Goal: Information Seeking & Learning: Get advice/opinions

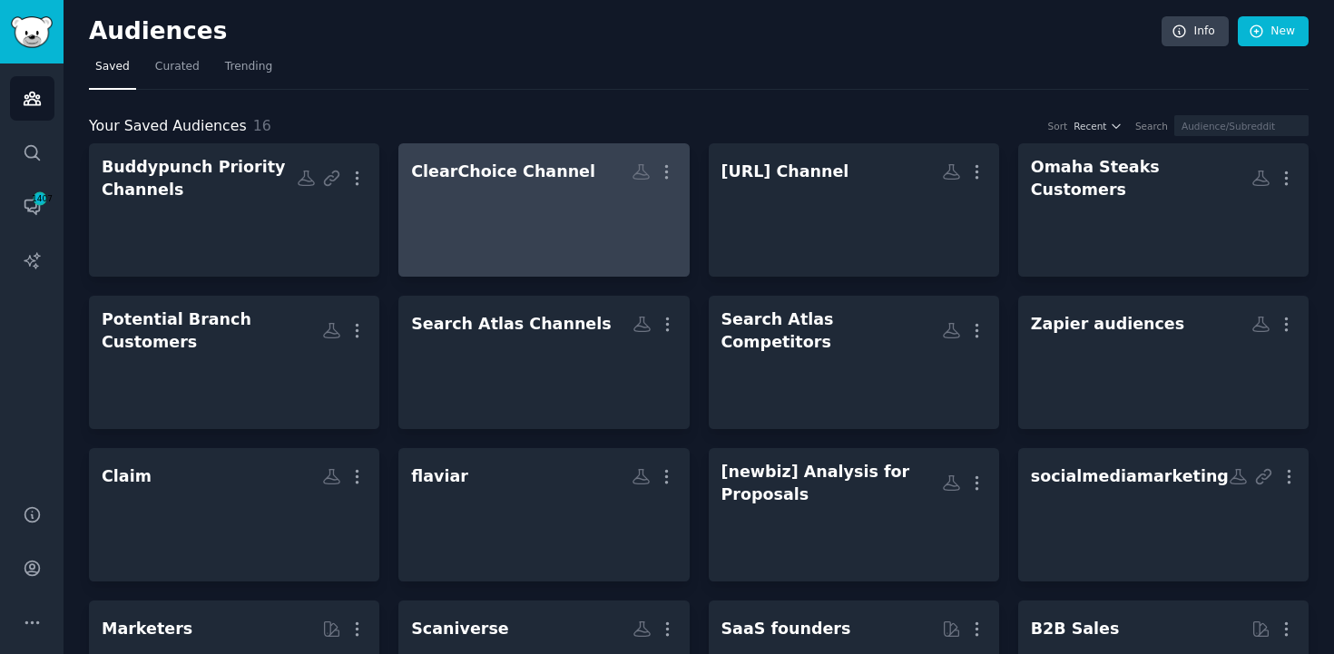
click at [603, 204] on div at bounding box center [543, 220] width 265 height 64
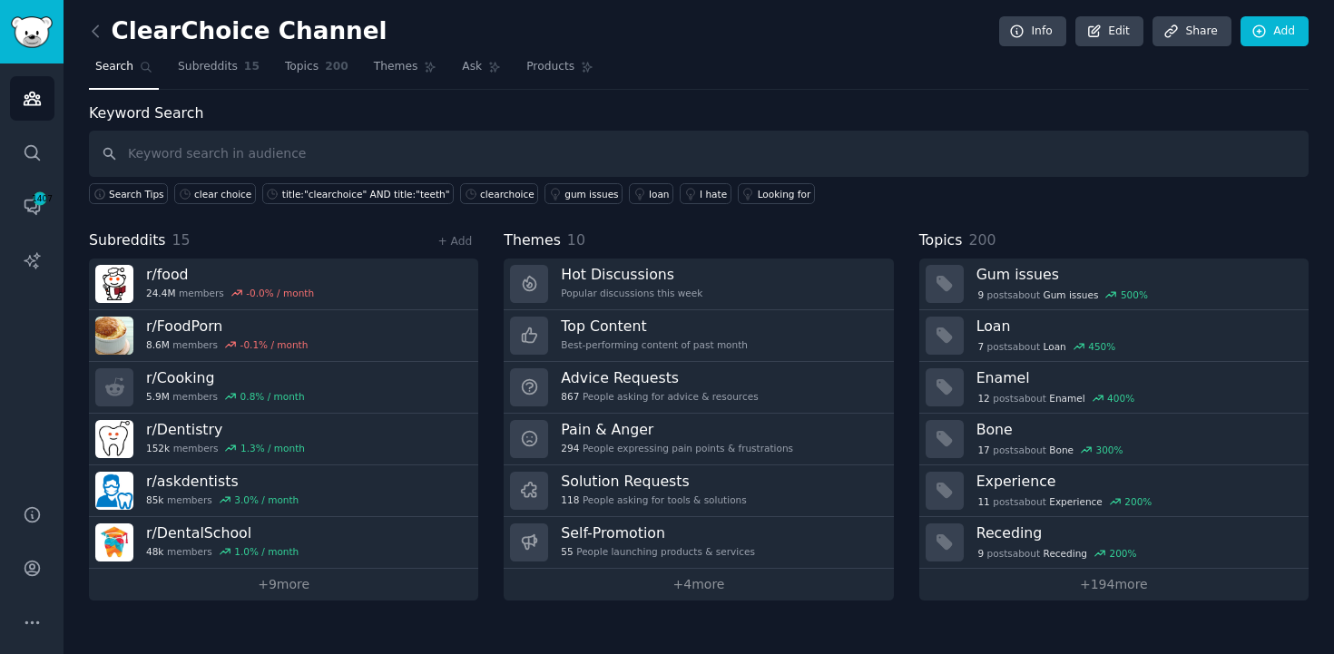
click at [723, 154] on input "text" at bounding box center [699, 154] width 1220 height 46
type input "c"
click at [218, 193] on div "clear choice" at bounding box center [222, 194] width 57 height 13
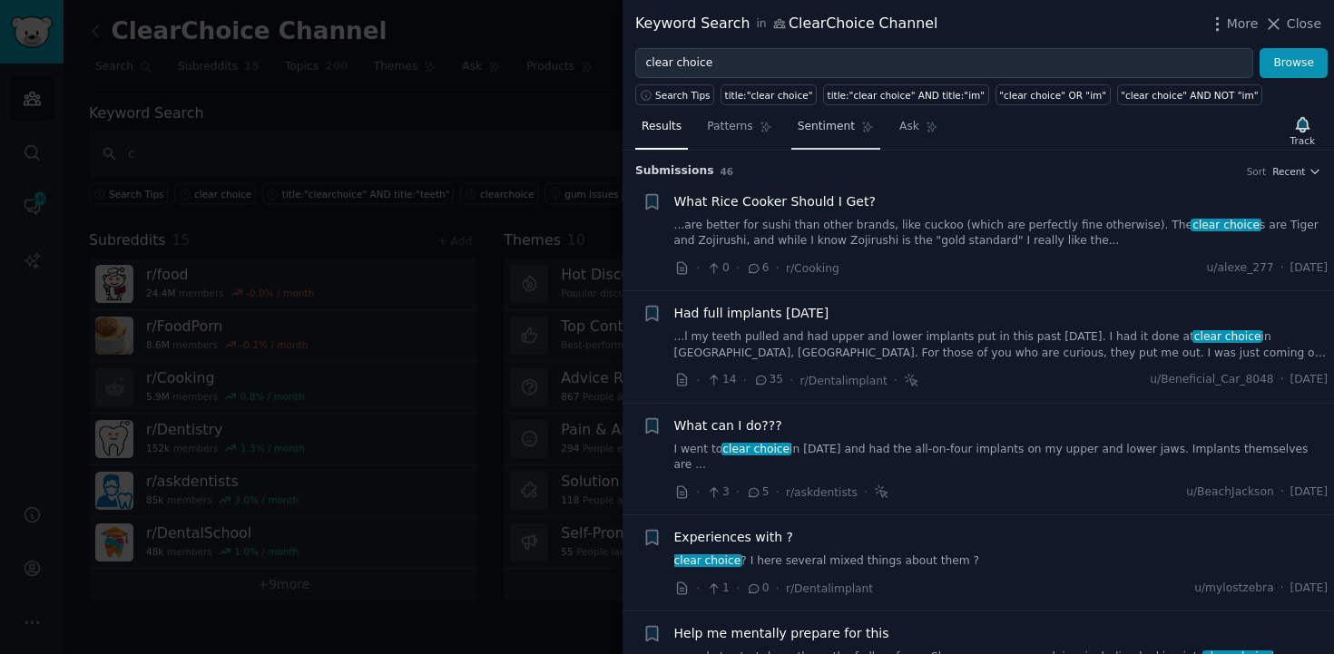
click at [838, 123] on span "Sentiment" at bounding box center [826, 127] width 57 height 16
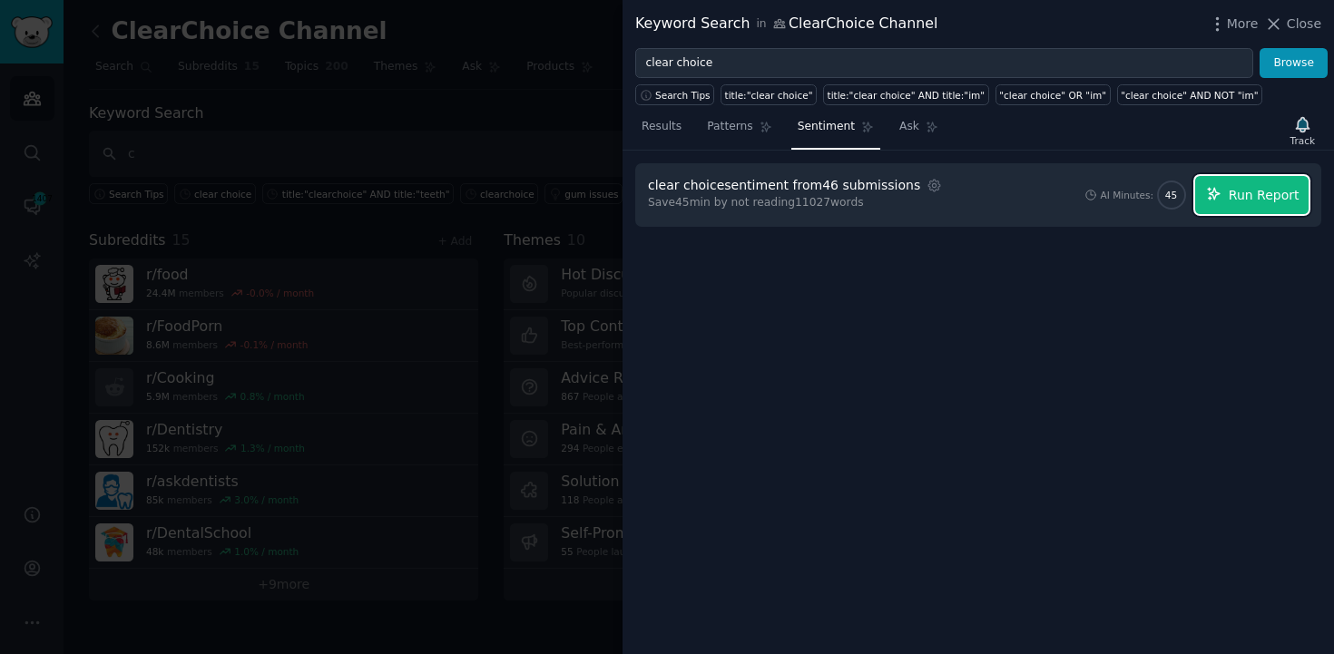
click at [1272, 187] on span "Run Report" at bounding box center [1264, 195] width 71 height 19
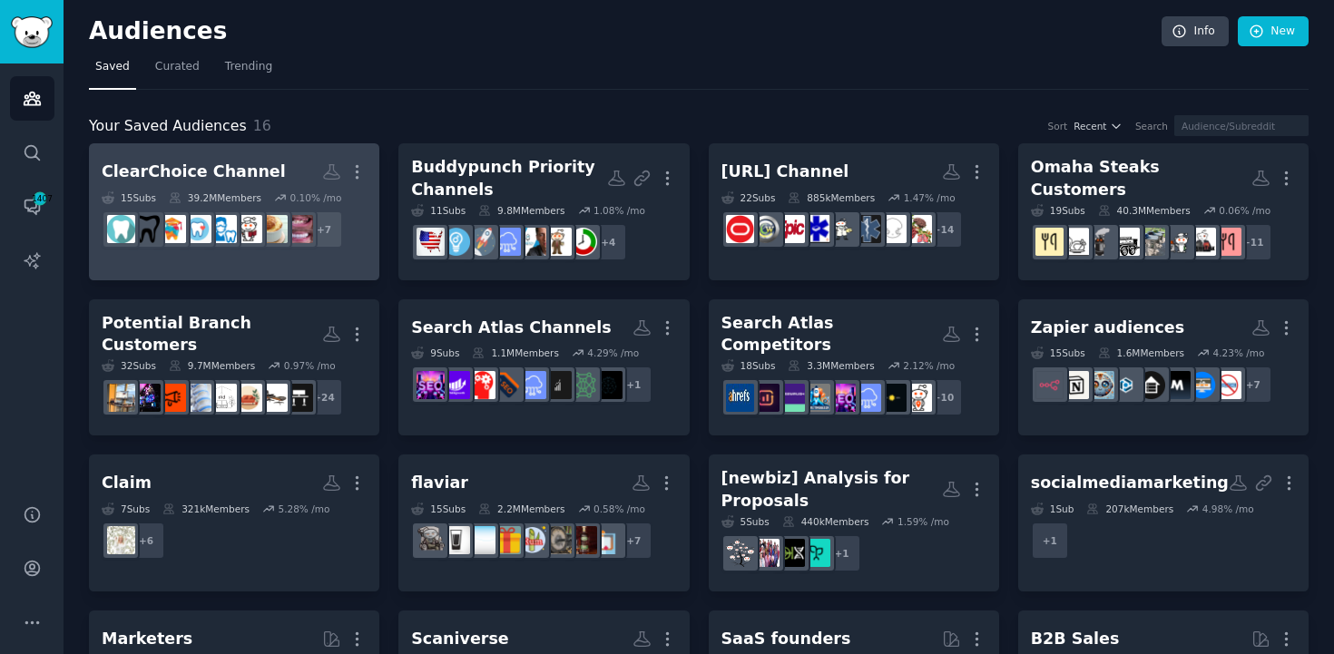
click at [236, 166] on div "ClearChoice Channel" at bounding box center [194, 172] width 184 height 23
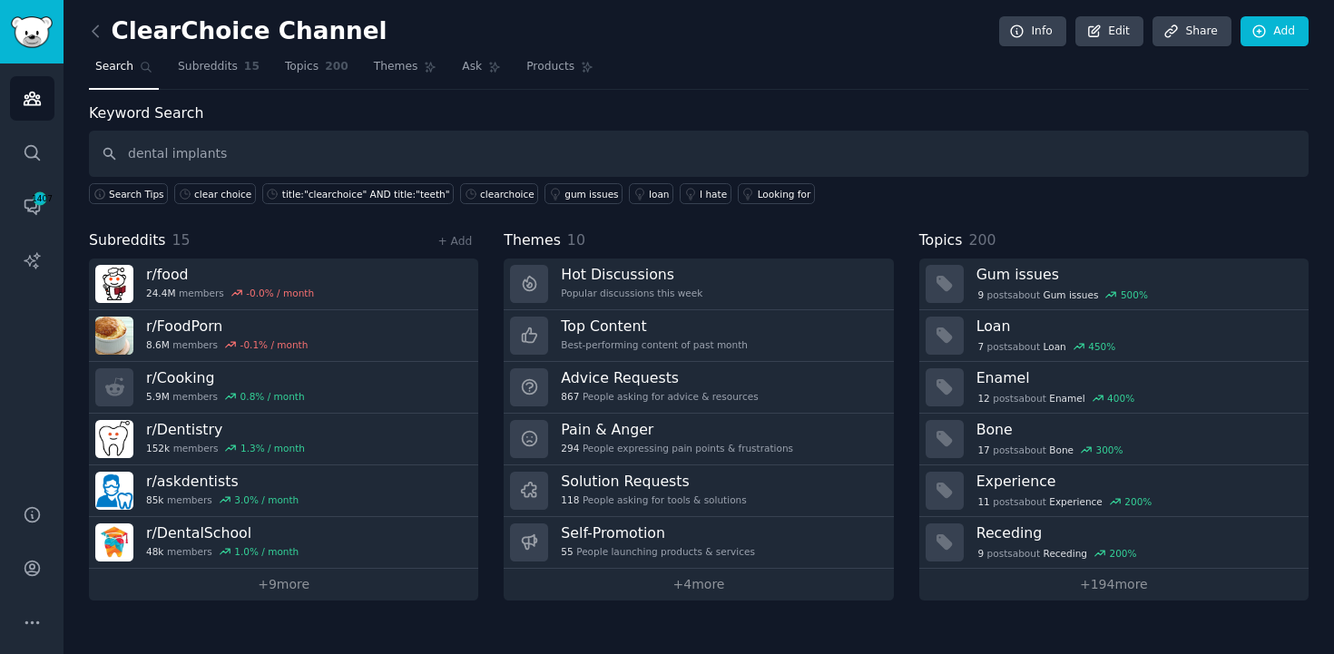
type input "dental implants"
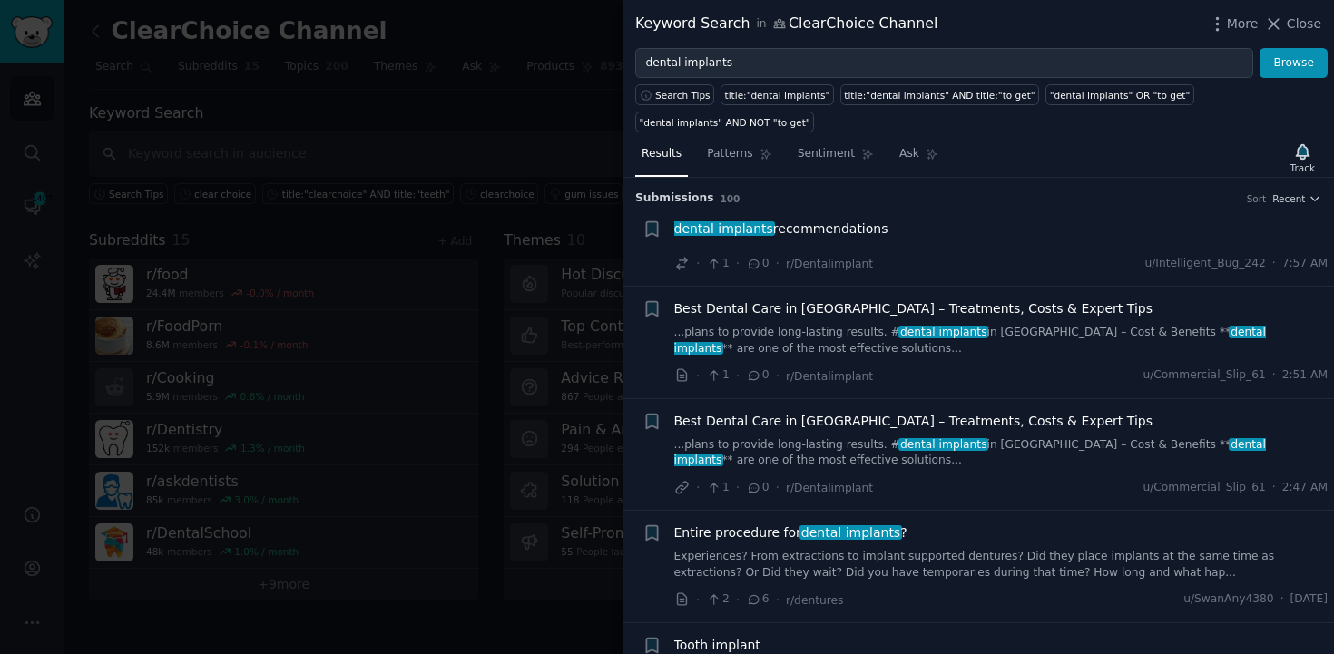
click at [842, 223] on span "dental implants recommendations" at bounding box center [781, 229] width 214 height 19
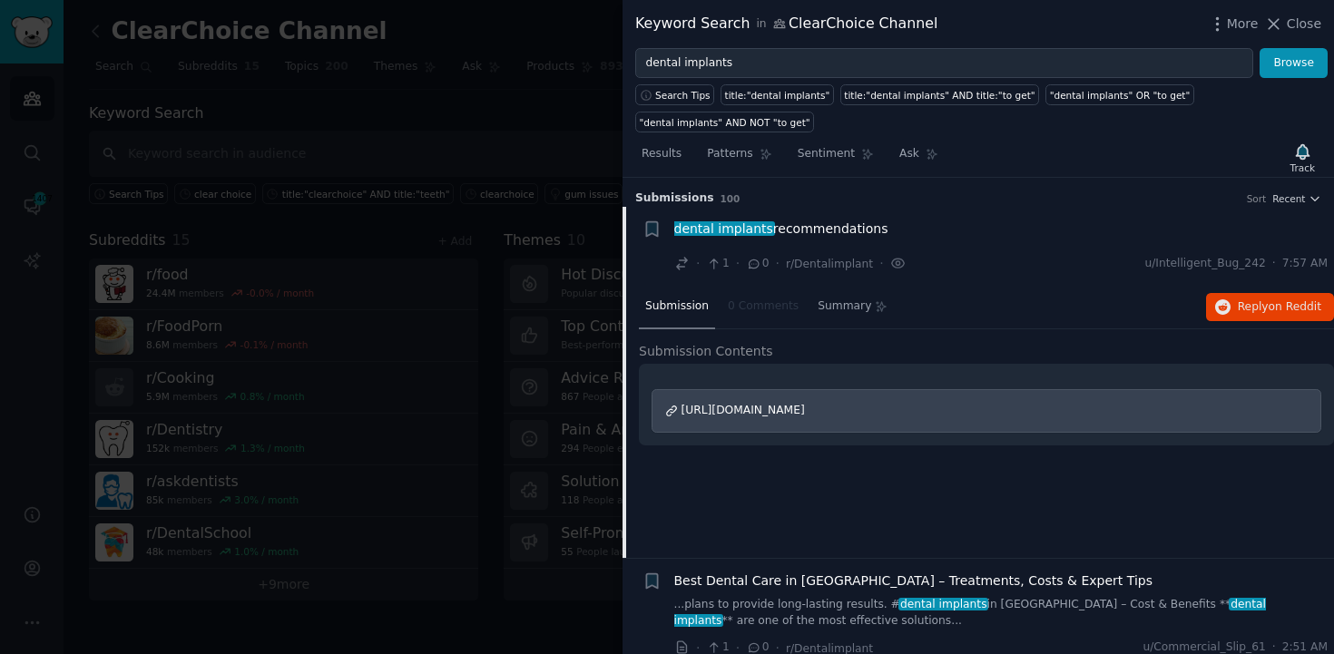
scroll to position [28, 0]
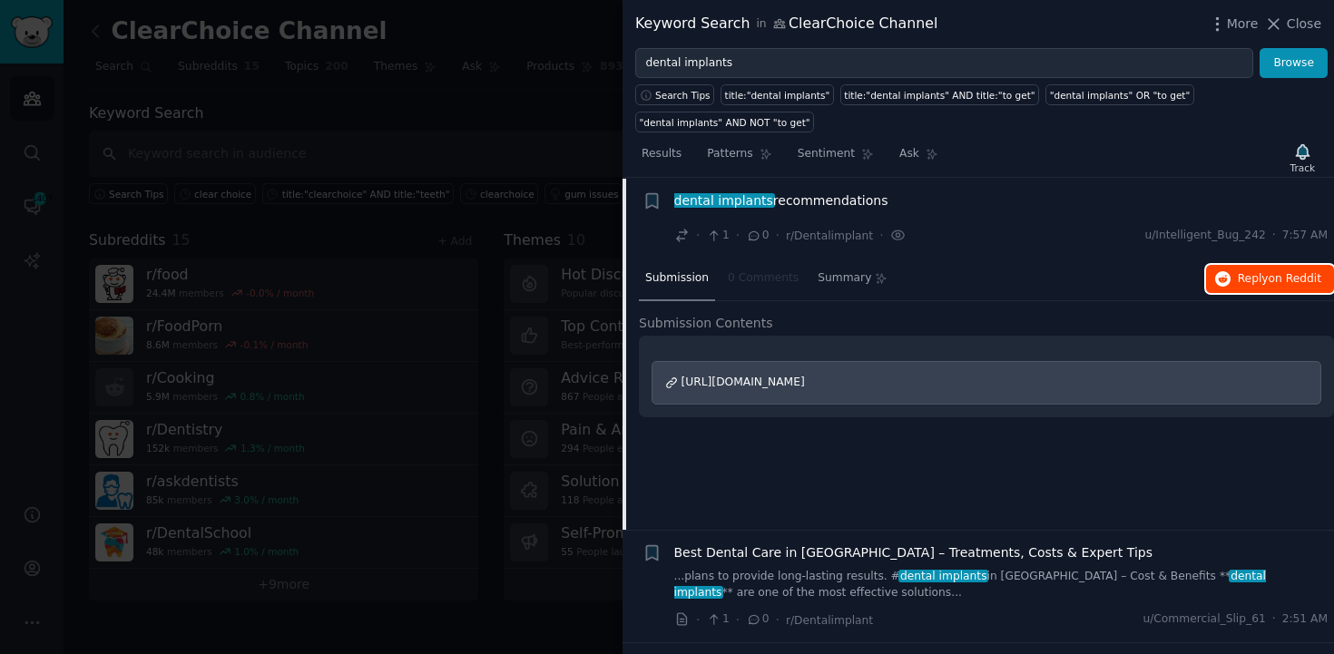
click at [1240, 279] on span "Reply on Reddit" at bounding box center [1279, 279] width 83 height 16
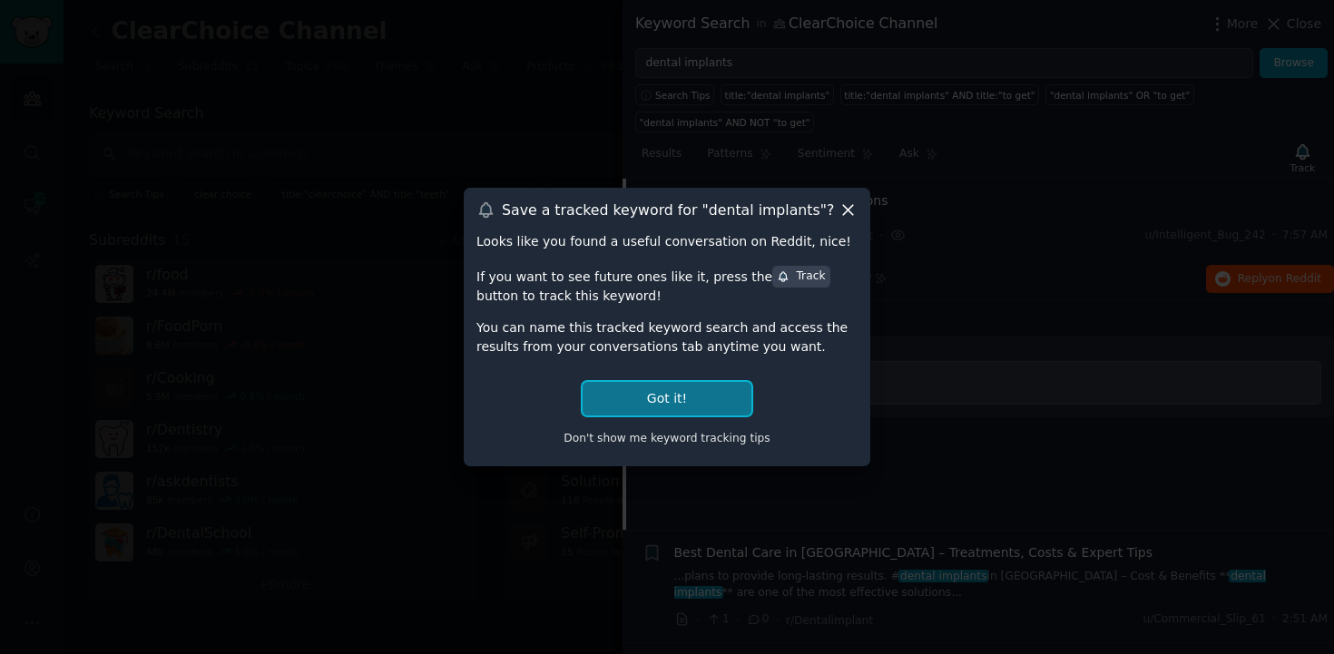
click at [722, 387] on button "Got it!" at bounding box center [667, 399] width 169 height 34
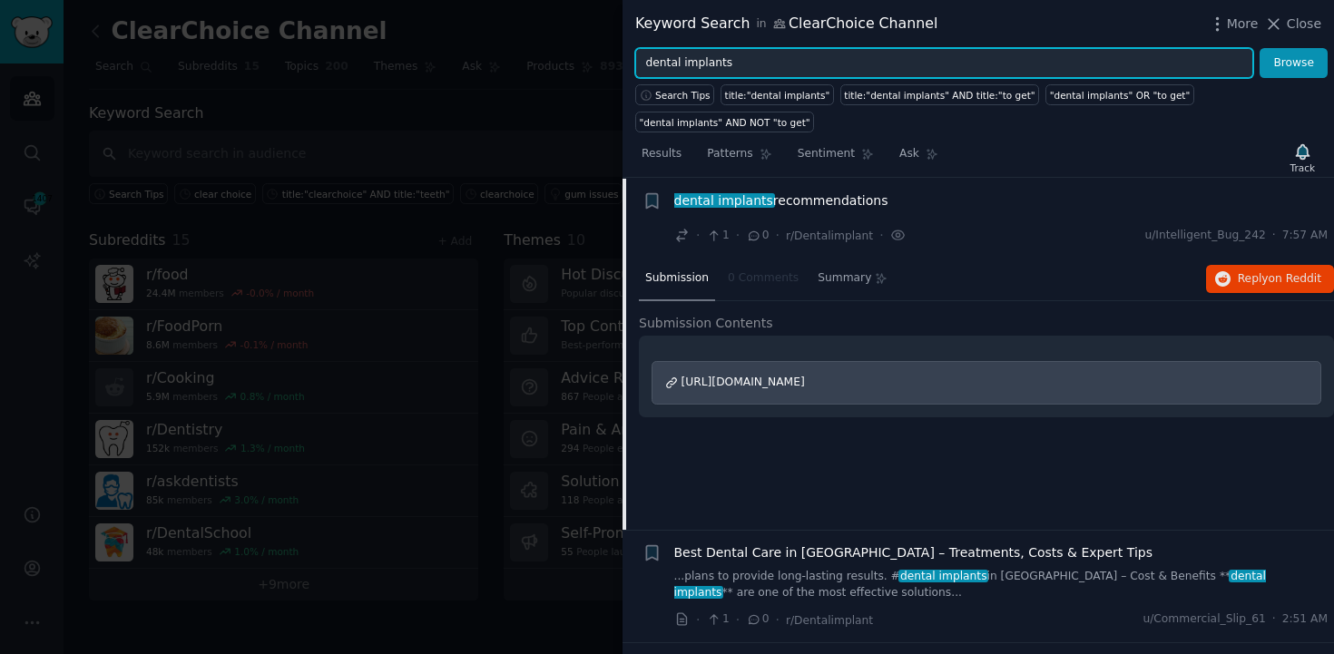
click at [738, 48] on input "dental implants" at bounding box center [944, 63] width 618 height 31
click at [1259, 48] on button "Browse" at bounding box center [1293, 63] width 68 height 31
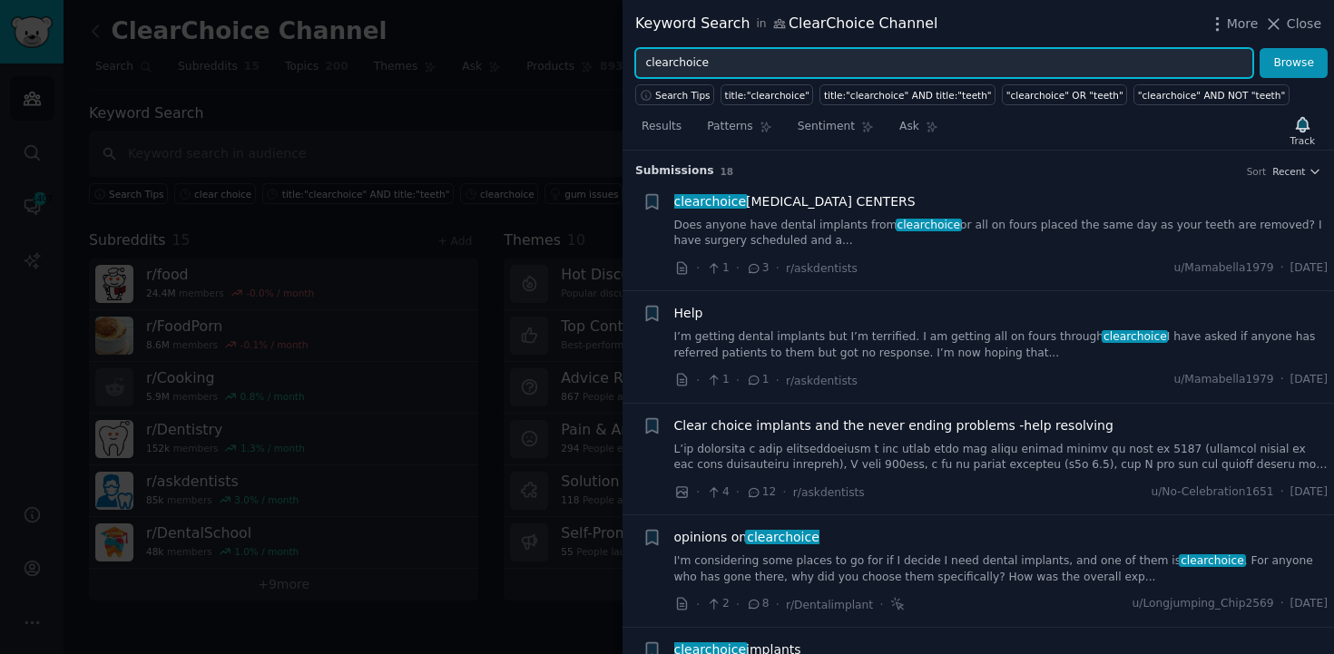
click at [671, 64] on input "clearchoice" at bounding box center [944, 63] width 618 height 31
type input "clear choice"
click at [1259, 48] on button "Browse" at bounding box center [1293, 63] width 68 height 31
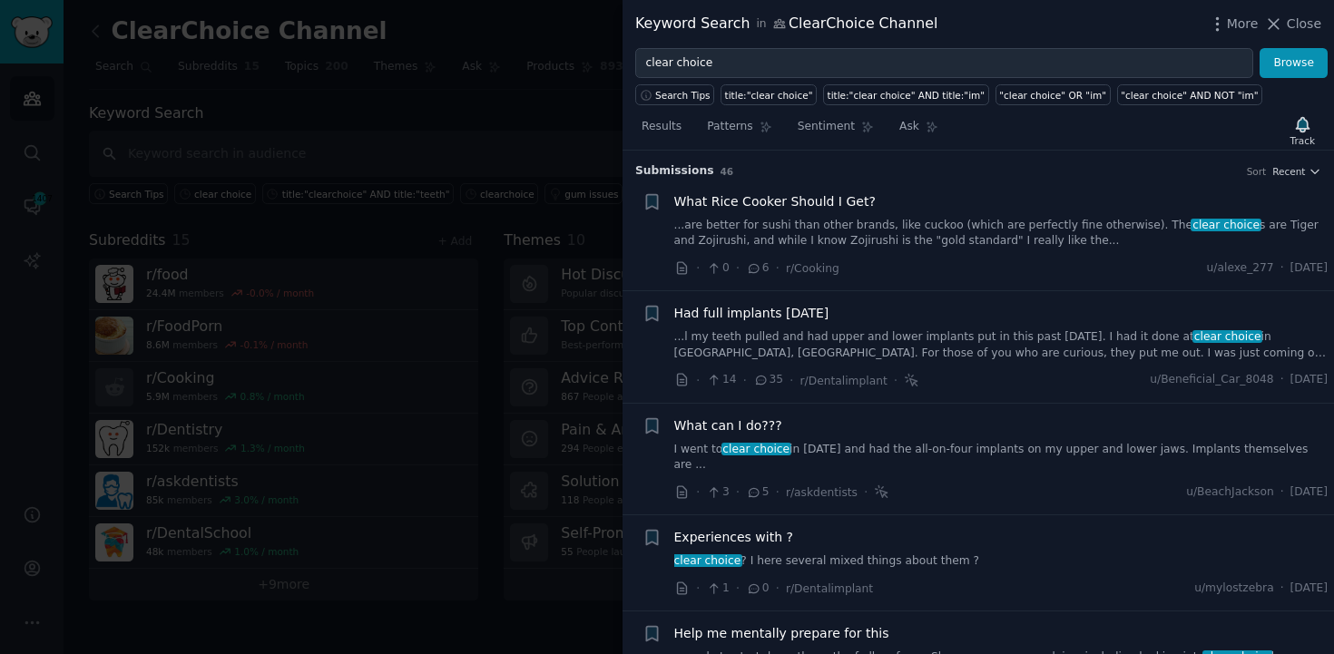
click at [764, 528] on span "Experiences with ?" at bounding box center [733, 537] width 119 height 19
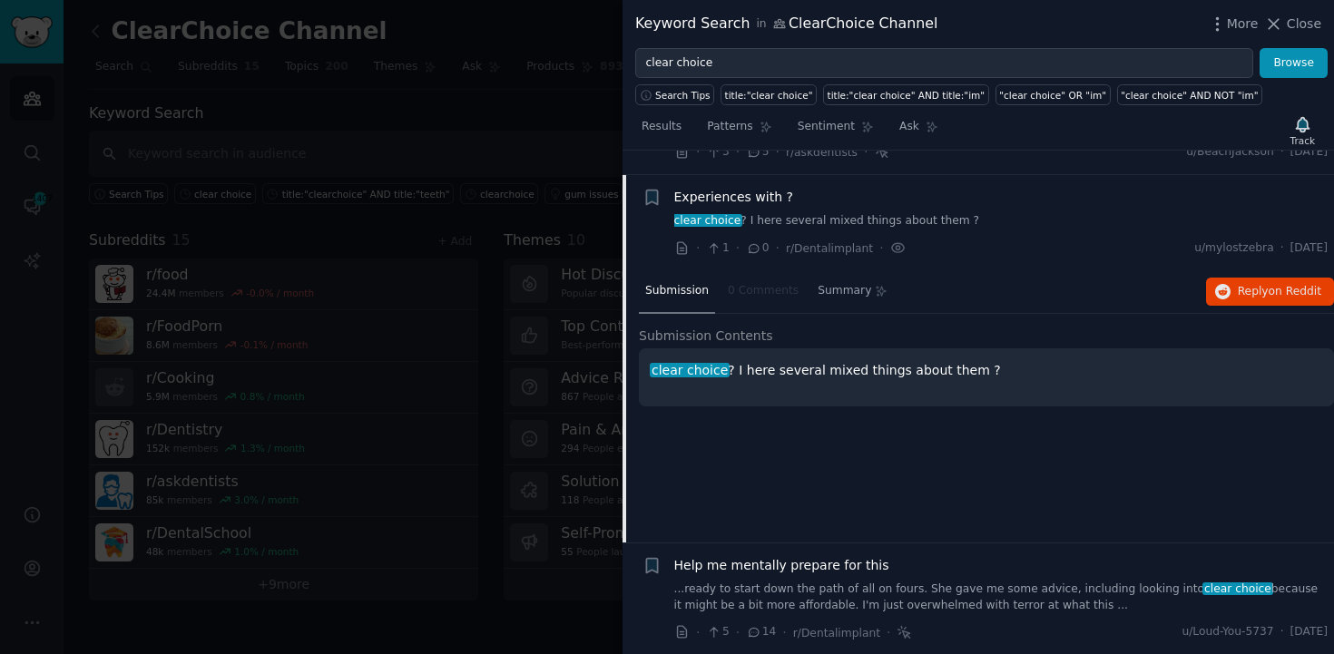
scroll to position [348, 0]
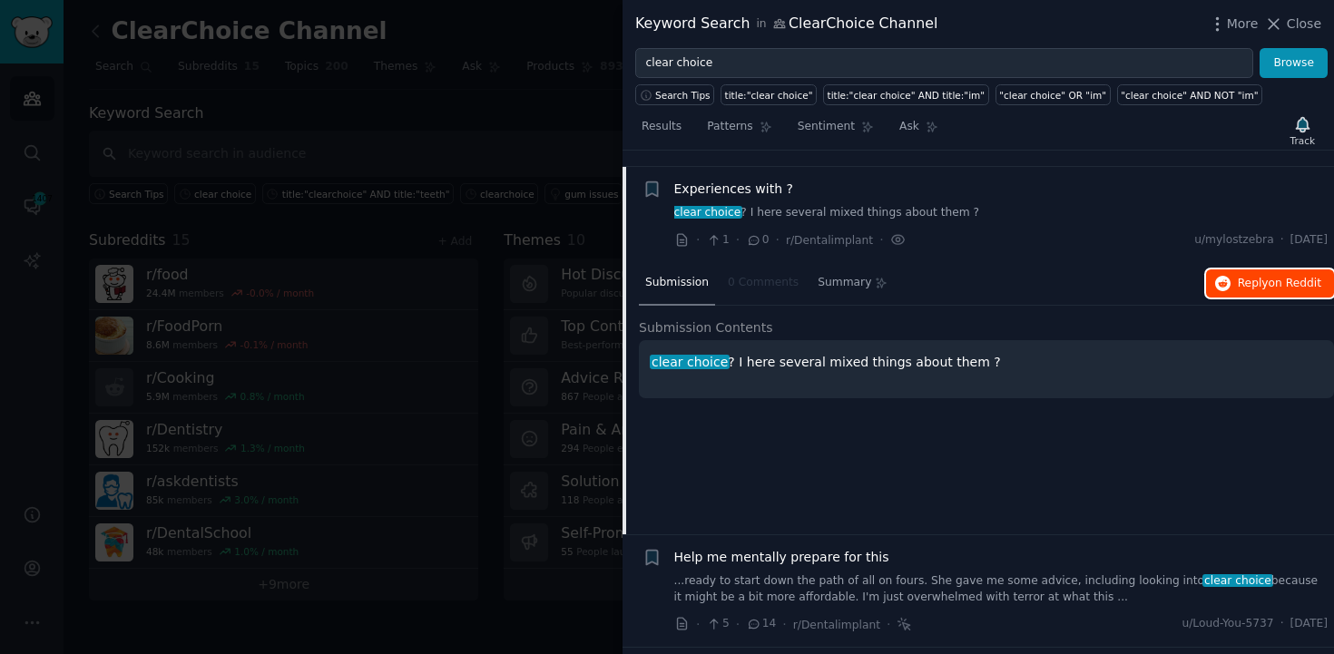
click at [1230, 269] on button "Reply on Reddit" at bounding box center [1270, 283] width 128 height 29
click at [1212, 584] on link "...ready to start down the path of all on fours. She gave me some advice, inclu…" at bounding box center [1001, 589] width 654 height 32
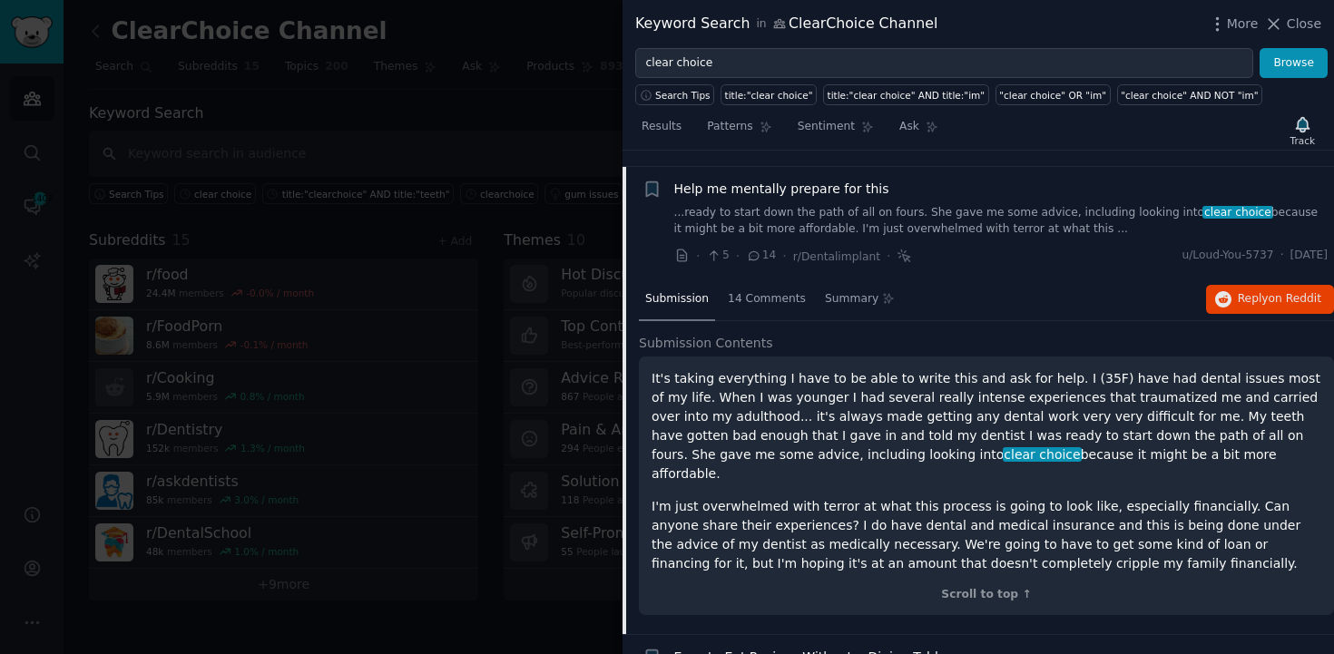
scroll to position [445, 0]
click at [1281, 285] on button "Reply on Reddit" at bounding box center [1270, 299] width 128 height 29
